Goal: Find specific page/section: Find specific page/section

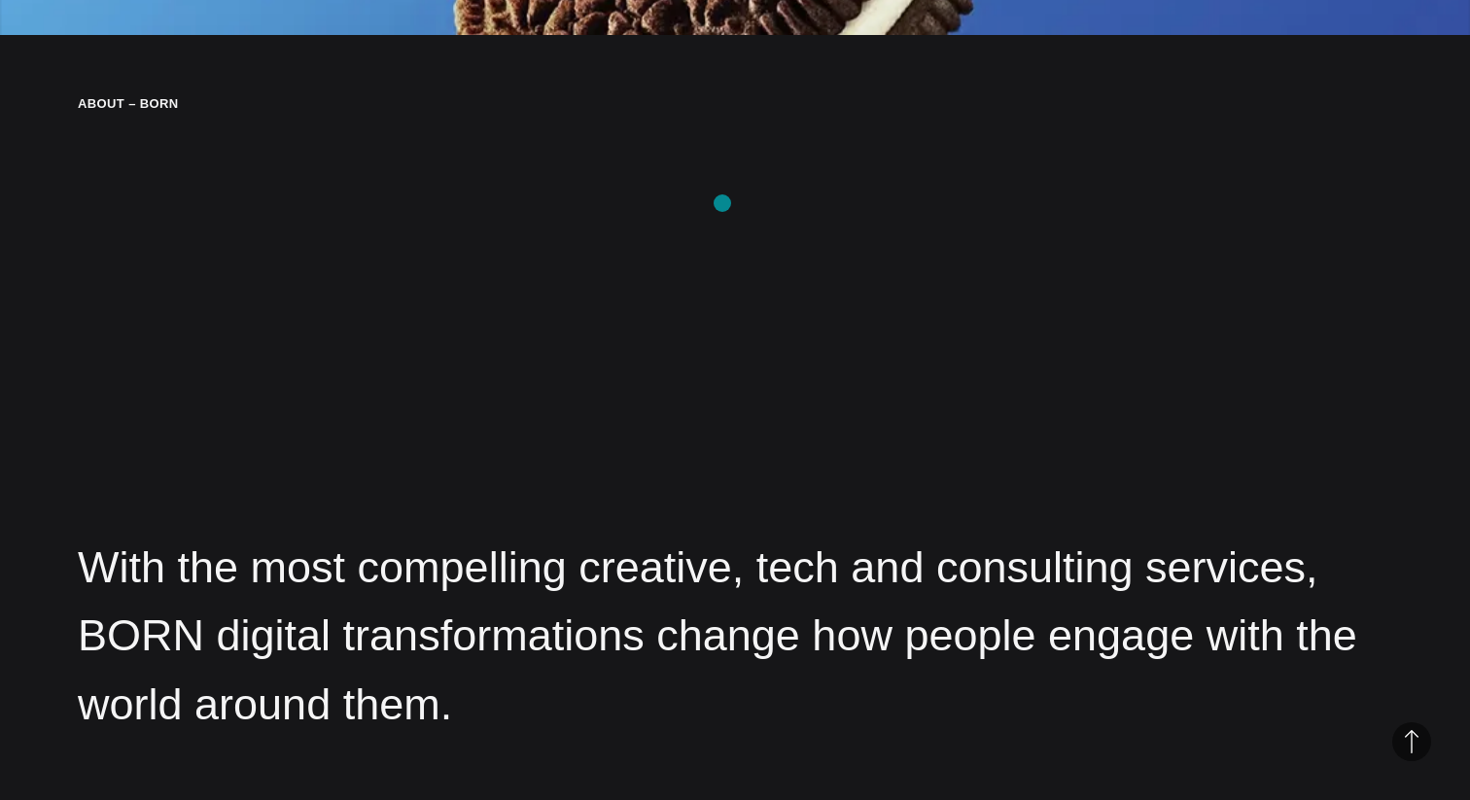
scroll to position [2361, 0]
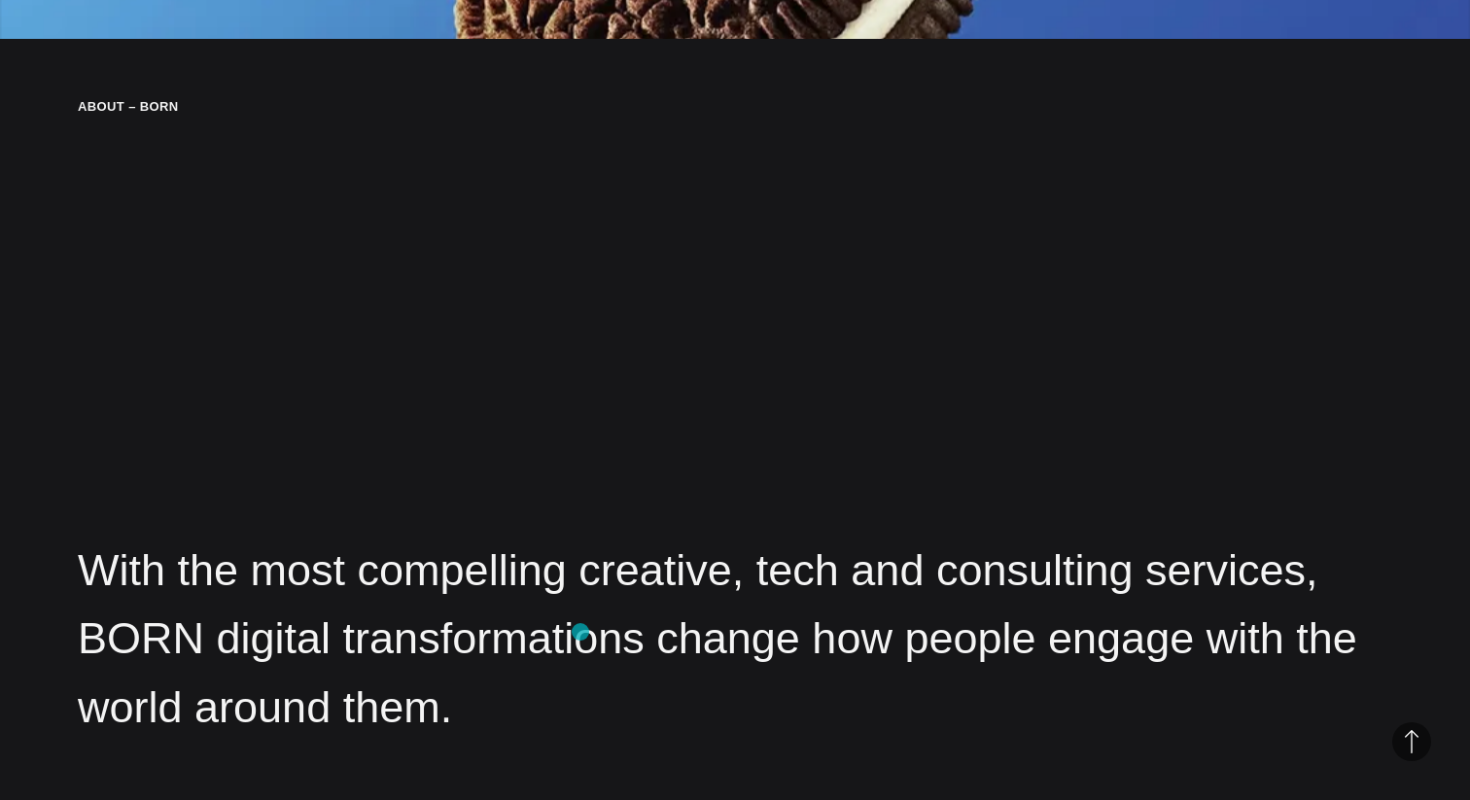
drag, startPoint x: 580, startPoint y: 632, endPoint x: 581, endPoint y: 616, distance: 15.6
click at [581, 618] on p "With the most compelling creative, tech and consulting services, BORN digital t…" at bounding box center [735, 638] width 1314 height 205
click at [603, 571] on p "With the most compelling creative, tech and consulting services, BORN digital t…" at bounding box center [735, 638] width 1314 height 205
click at [641, 576] on p "With the most compelling creative, tech and consulting services, BORN digital t…" at bounding box center [735, 638] width 1314 height 205
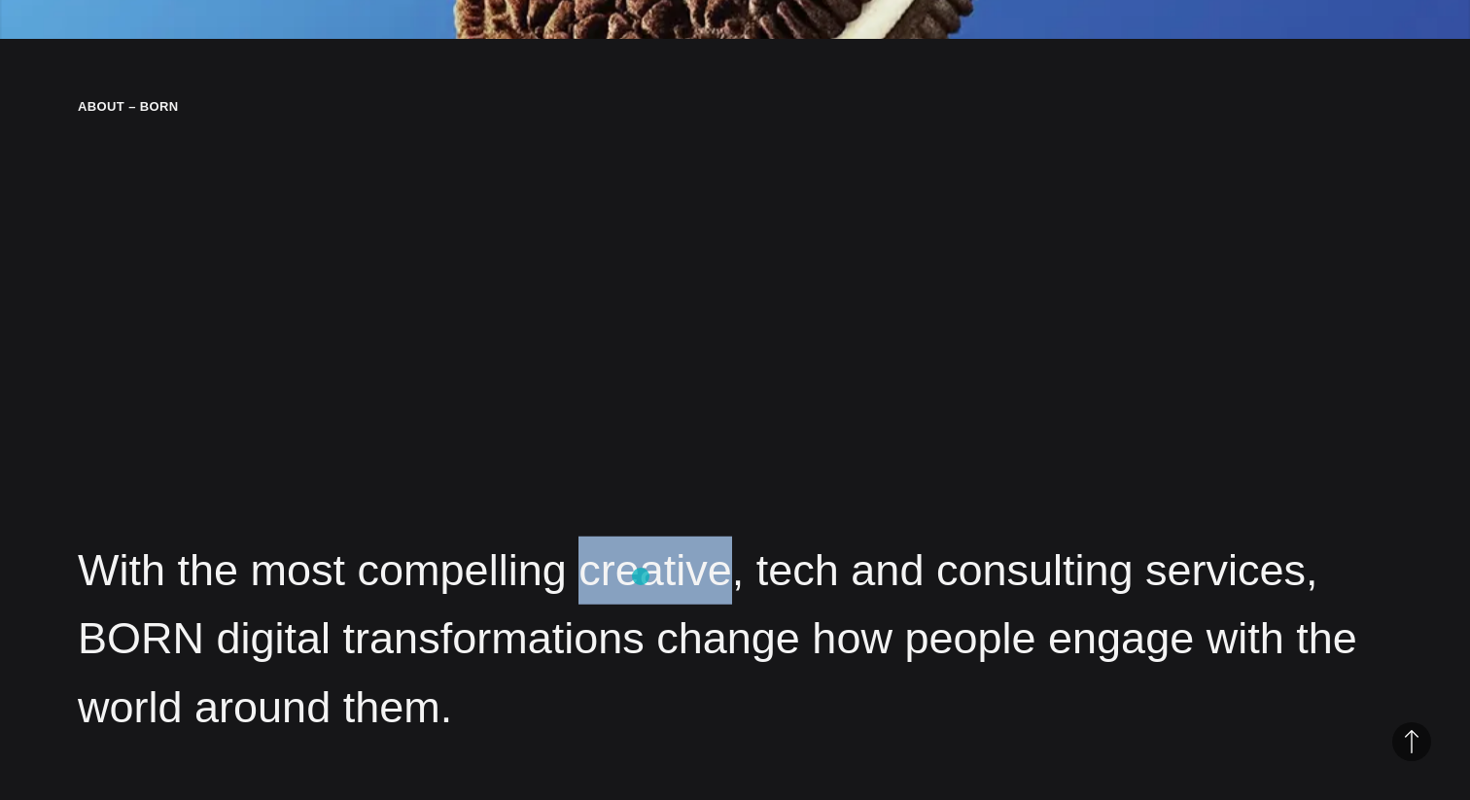
click at [641, 576] on p "With the most compelling creative, tech and consulting services, BORN digital t…" at bounding box center [735, 638] width 1314 height 205
click at [781, 592] on p "With the most compelling creative, tech and consulting services, BORN digital t…" at bounding box center [735, 638] width 1314 height 205
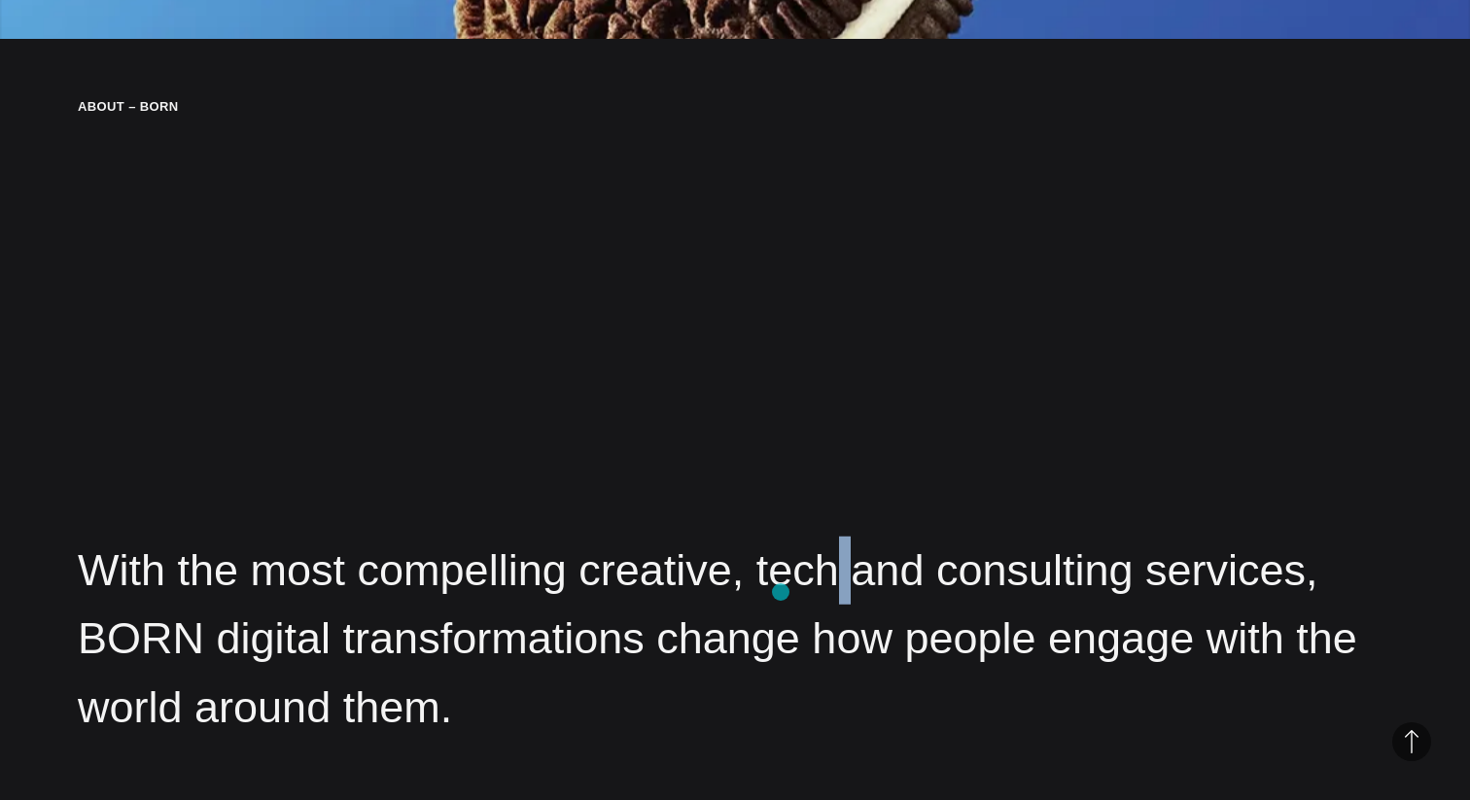
click at [781, 592] on p "With the most compelling creative, tech and consulting services, BORN digital t…" at bounding box center [735, 638] width 1314 height 205
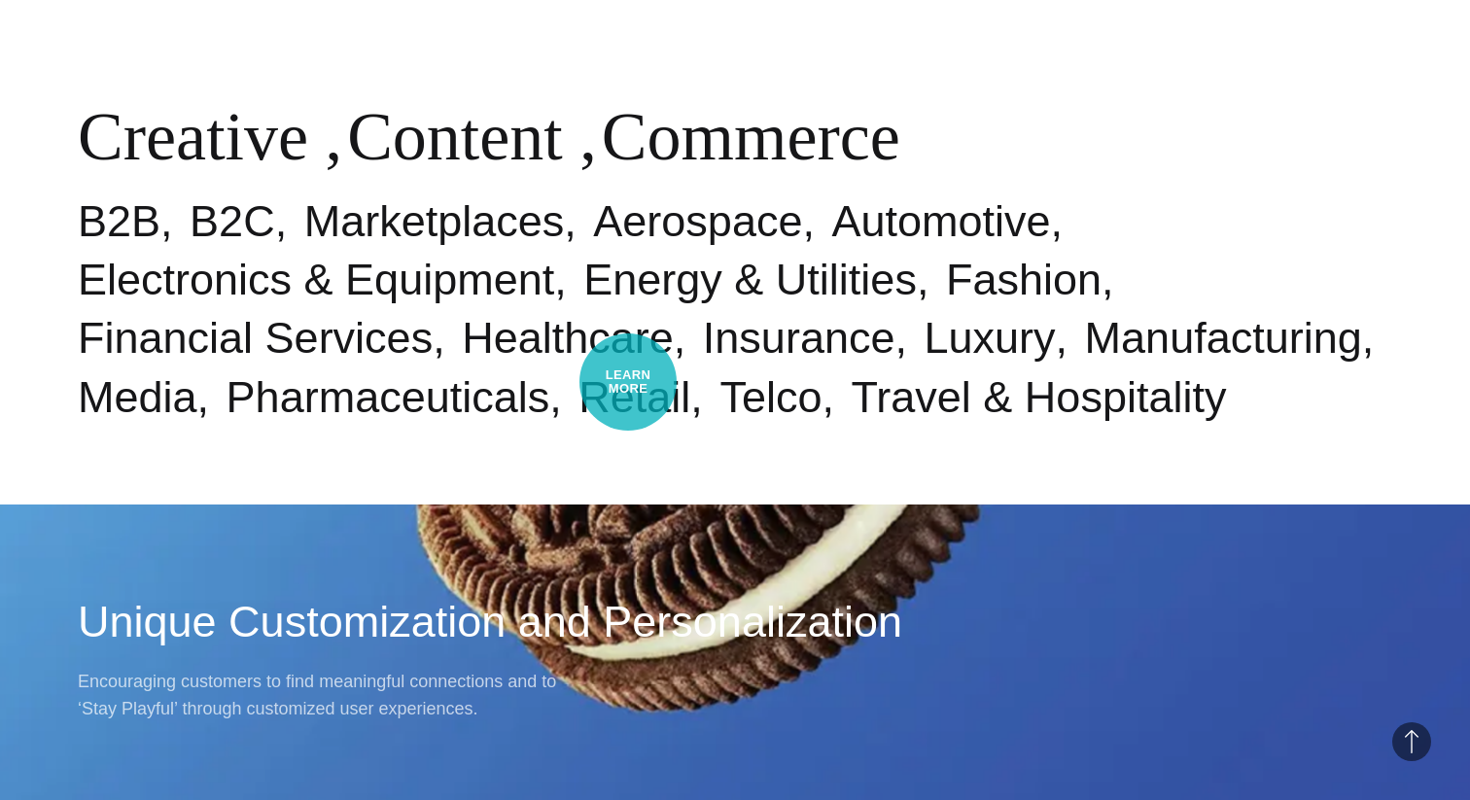
scroll to position [1072, 0]
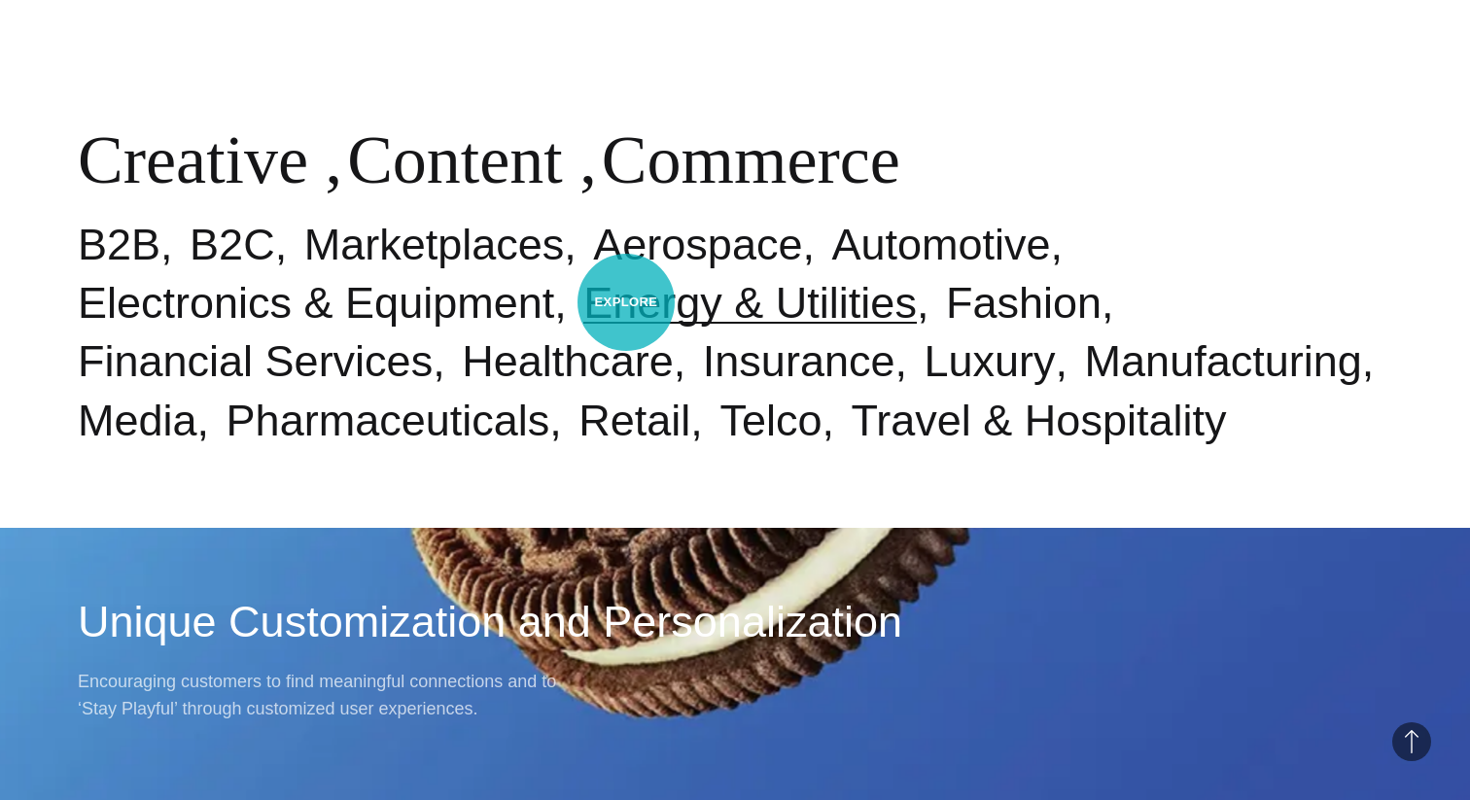
click at [626, 302] on link "Energy & Utilities" at bounding box center [749, 303] width 333 height 50
